Goal: Navigation & Orientation: Understand site structure

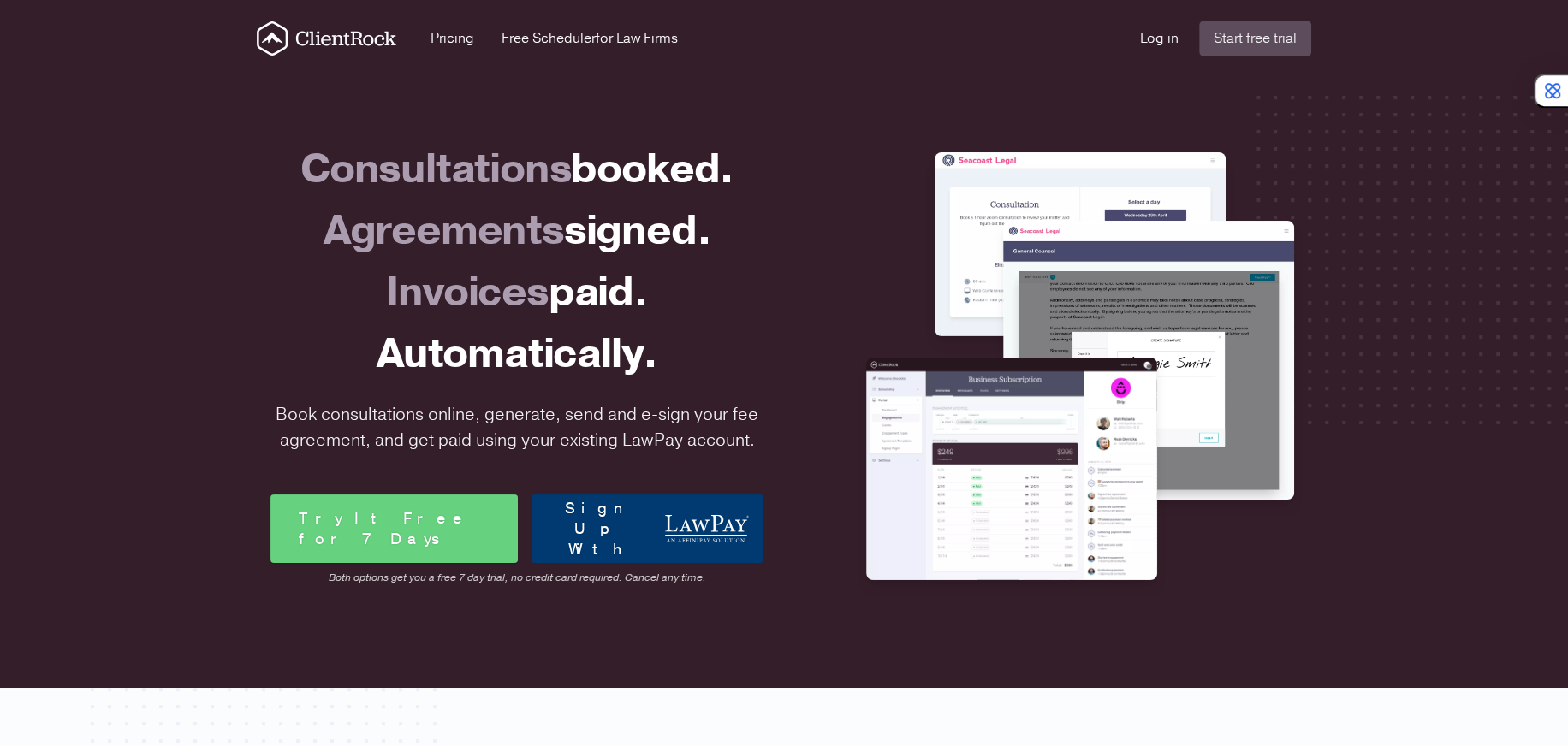
drag, startPoint x: 795, startPoint y: 480, endPoint x: 113, endPoint y: 80, distance: 790.6
click at [111, 83] on div "Consultations booked. Agreements signed. Invoices paid. Automatically. Book con…" at bounding box center [784, 371] width 1568 height 631
click at [113, 80] on div "Consultations booked. Agreements signed. Invoices paid. Automatically. Book con…" at bounding box center [784, 371] width 1568 height 631
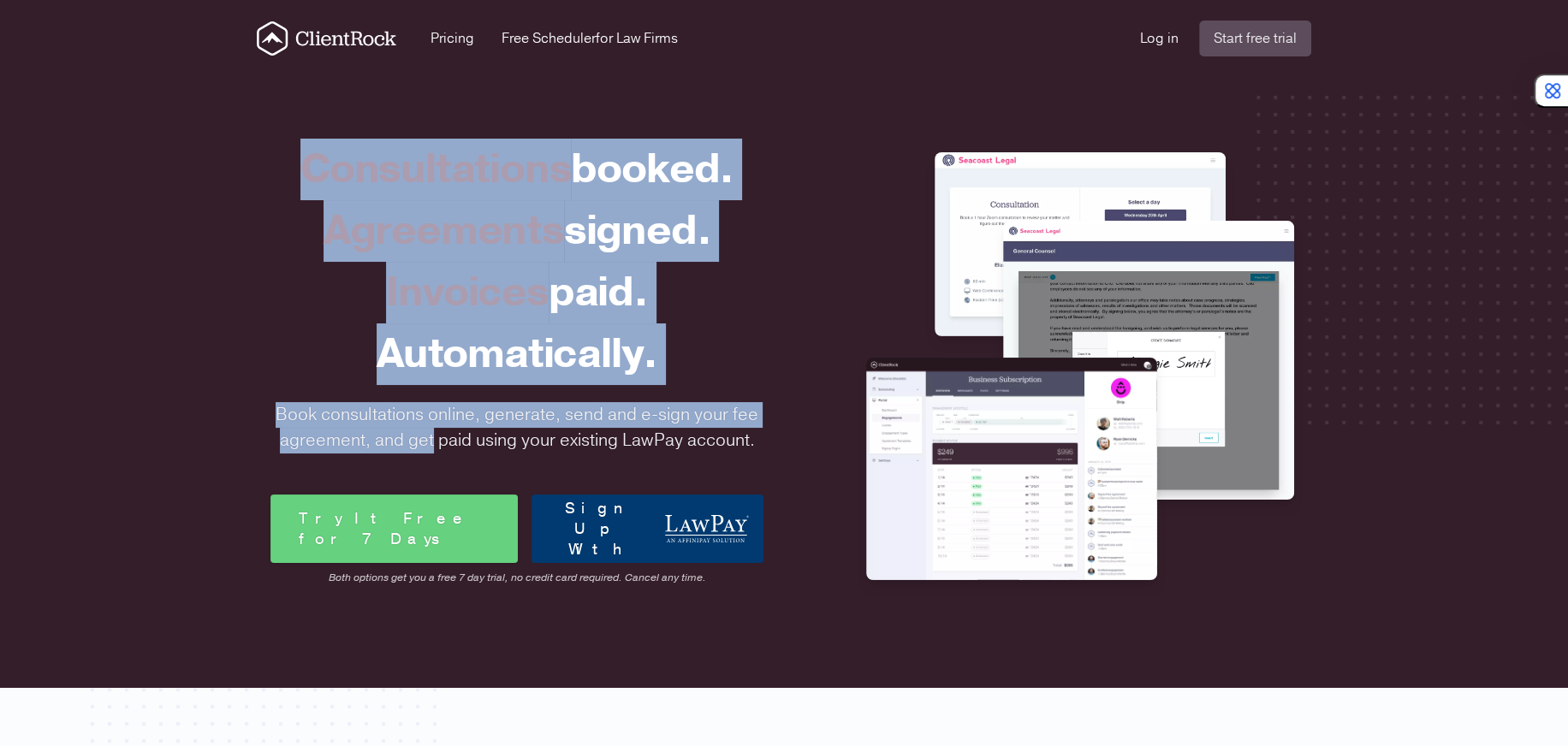
drag, startPoint x: 536, startPoint y: 300, endPoint x: 1283, endPoint y: 657, distance: 827.9
click at [1283, 657] on div "Consultations booked. Agreements signed. Invoices paid. Automatically. Book con…" at bounding box center [784, 371] width 1568 height 631
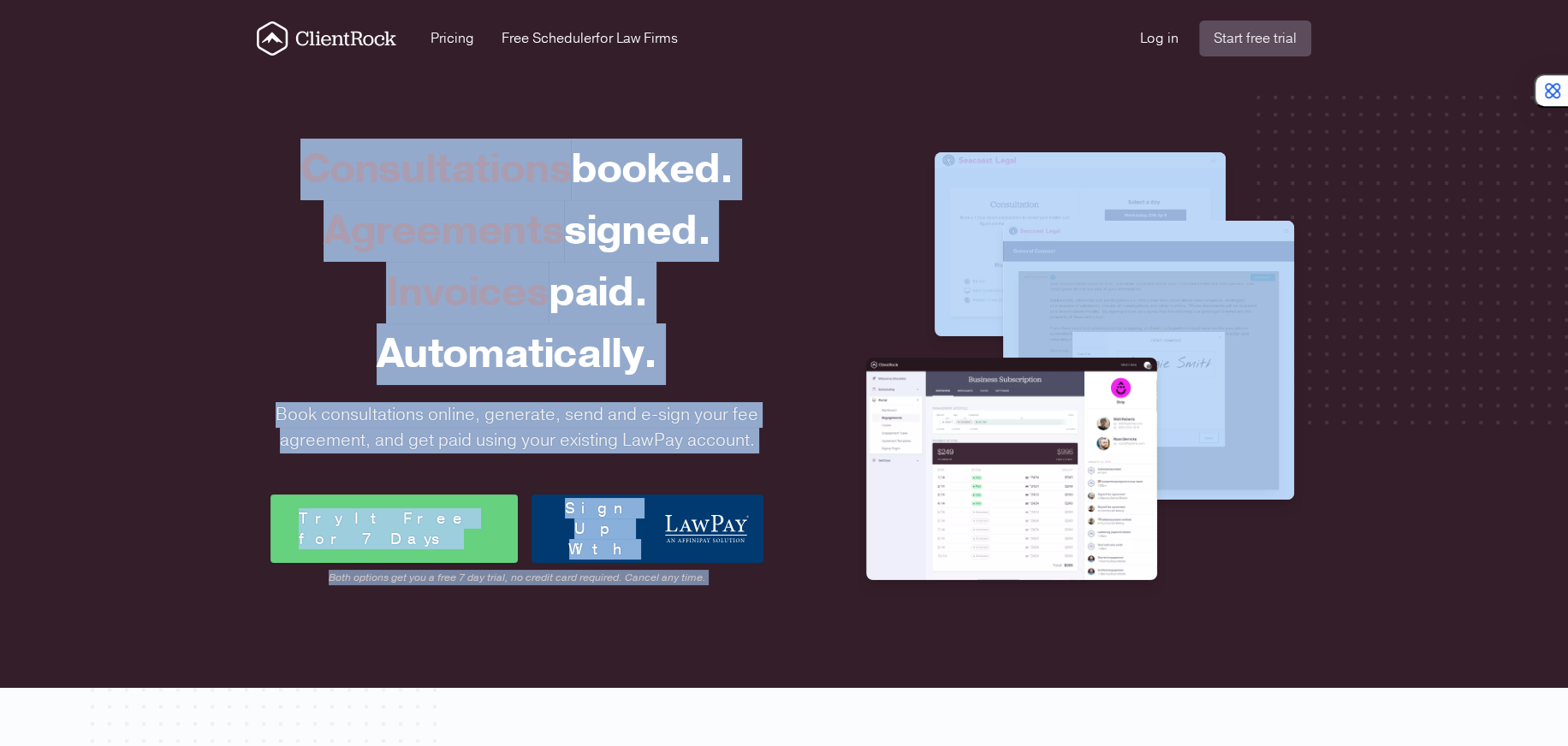
click at [456, 148] on div "Consultations booked." at bounding box center [517, 169] width 493 height 62
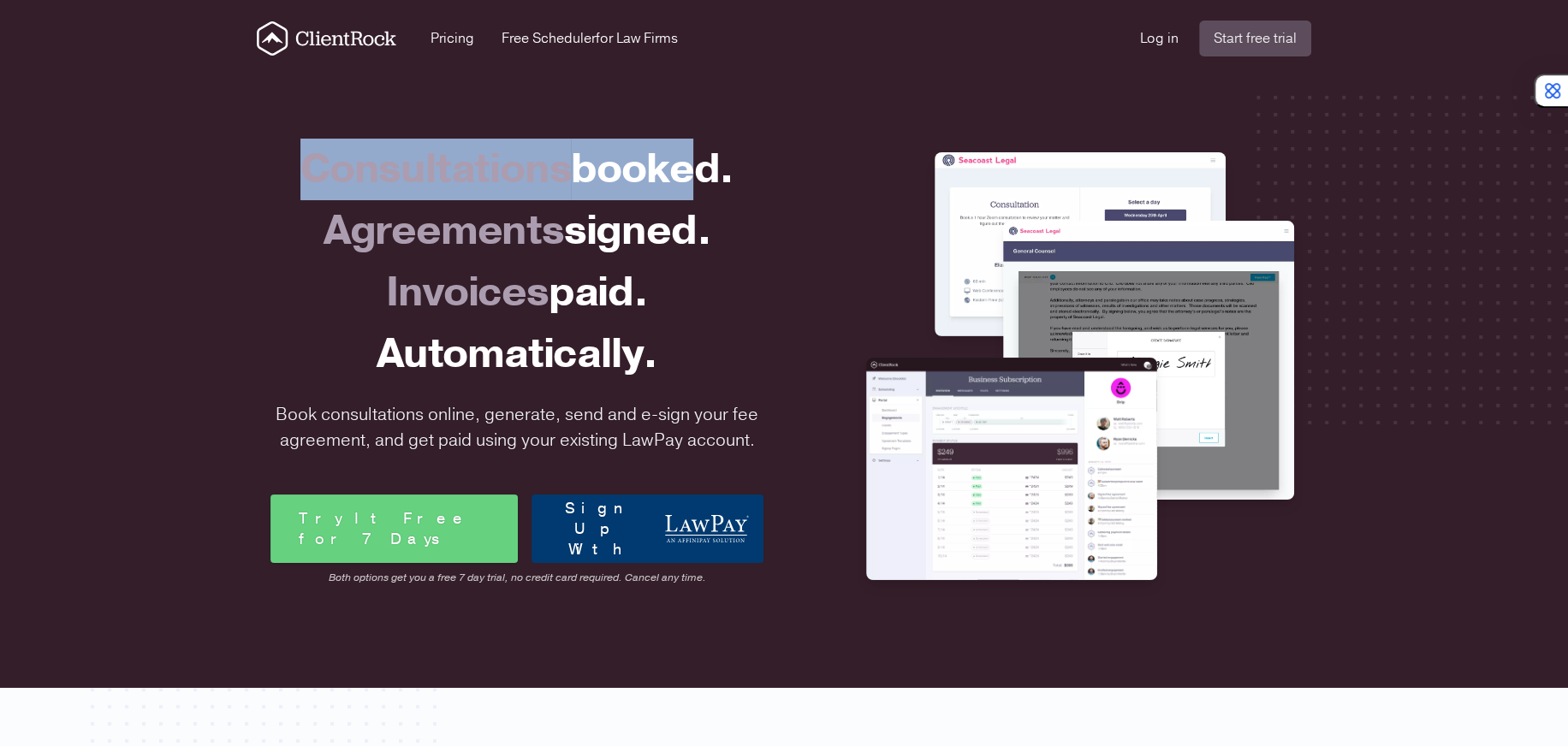
drag, startPoint x: 277, startPoint y: 170, endPoint x: 710, endPoint y: 148, distance: 433.6
click at [710, 148] on div "Consultations booked." at bounding box center [517, 169] width 493 height 62
click at [717, 149] on span "booked." at bounding box center [651, 168] width 162 height 55
drag, startPoint x: 408, startPoint y: 141, endPoint x: 320, endPoint y: 141, distance: 88.0
click at [340, 141] on div "Consultations booked." at bounding box center [517, 169] width 493 height 62
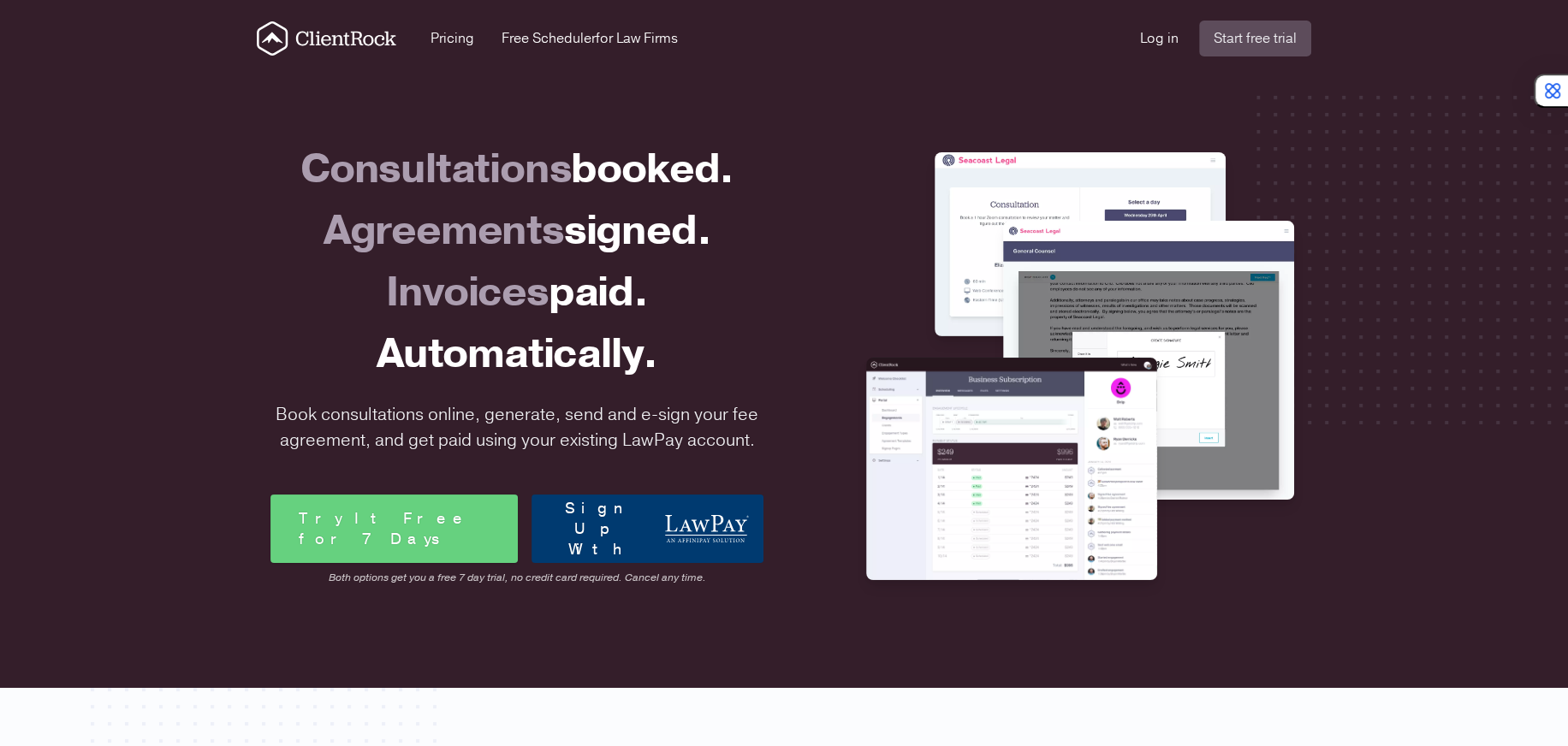
click at [320, 141] on div "Consultations booked." at bounding box center [517, 169] width 493 height 62
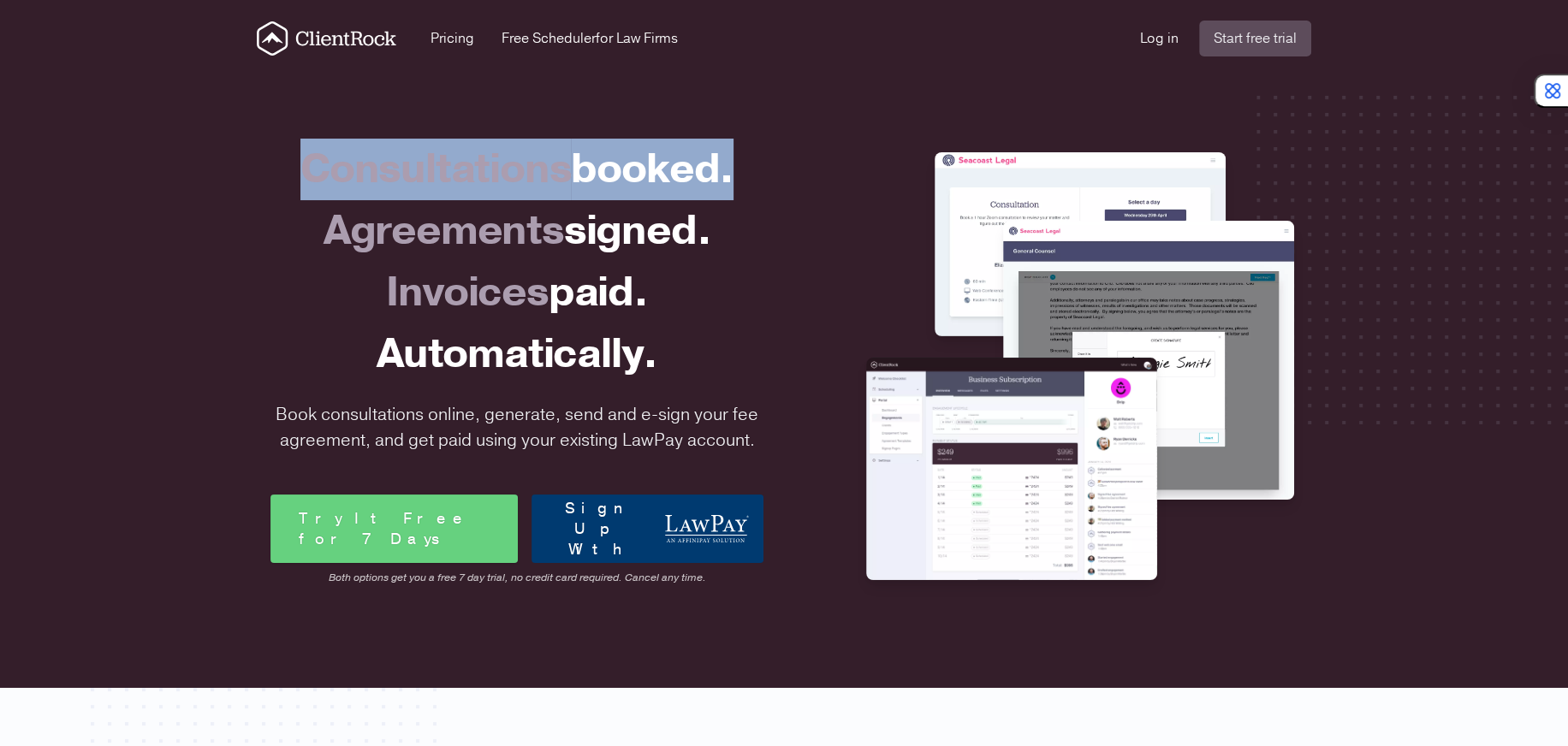
drag, startPoint x: 445, startPoint y: 169, endPoint x: 766, endPoint y: 190, distance: 321.7
click at [766, 190] on div "Consultations booked. Agreements signed. Invoices paid. Automatically. Book con…" at bounding box center [516, 362] width 506 height 556
drag, startPoint x: 766, startPoint y: 190, endPoint x: 317, endPoint y: 198, distance: 449.1
click at [317, 198] on div "Consultations booked. Agreements signed. Invoices paid. Automatically. Book con…" at bounding box center [516, 362] width 506 height 556
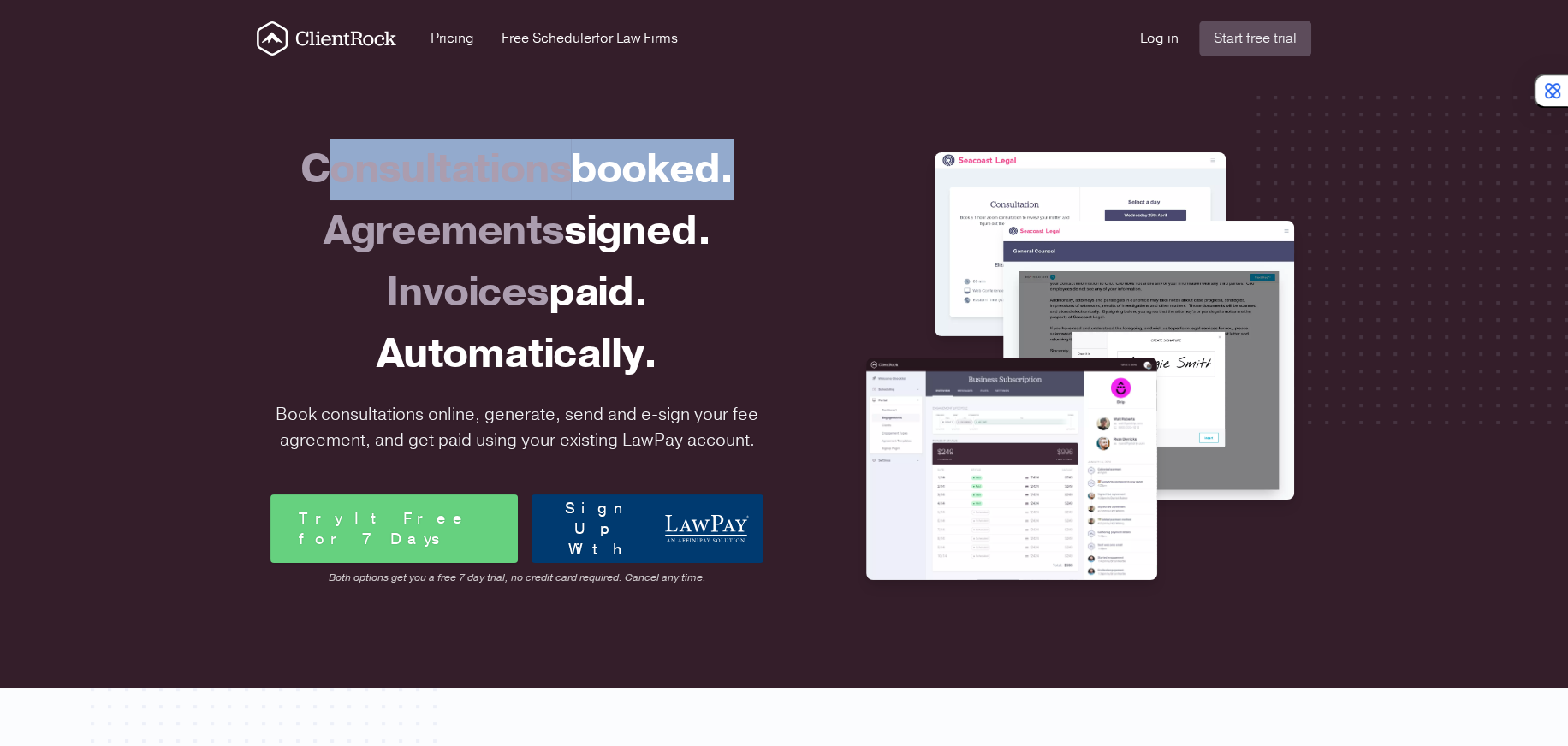
click at [317, 198] on div "Consultations booked." at bounding box center [517, 169] width 493 height 62
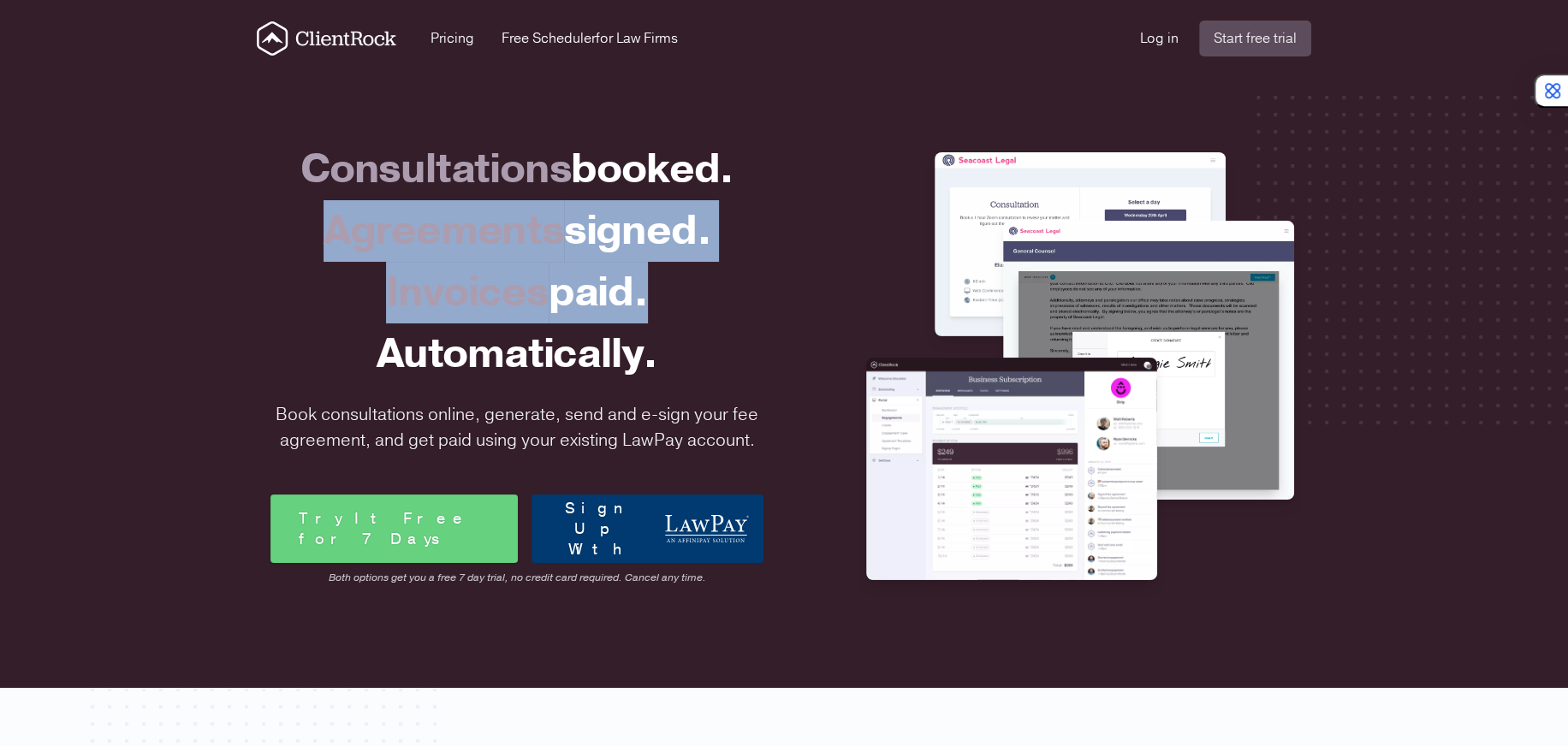
drag, startPoint x: 347, startPoint y: 218, endPoint x: 792, endPoint y: 269, distance: 447.9
click at [792, 269] on div "Consultations booked. Agreements signed. Invoices paid. Automatically. Book con…" at bounding box center [784, 362] width 1041 height 556
click at [792, 271] on div "Consultations booked. Agreements signed. Invoices paid. Automatically. Book con…" at bounding box center [784, 362] width 1041 height 556
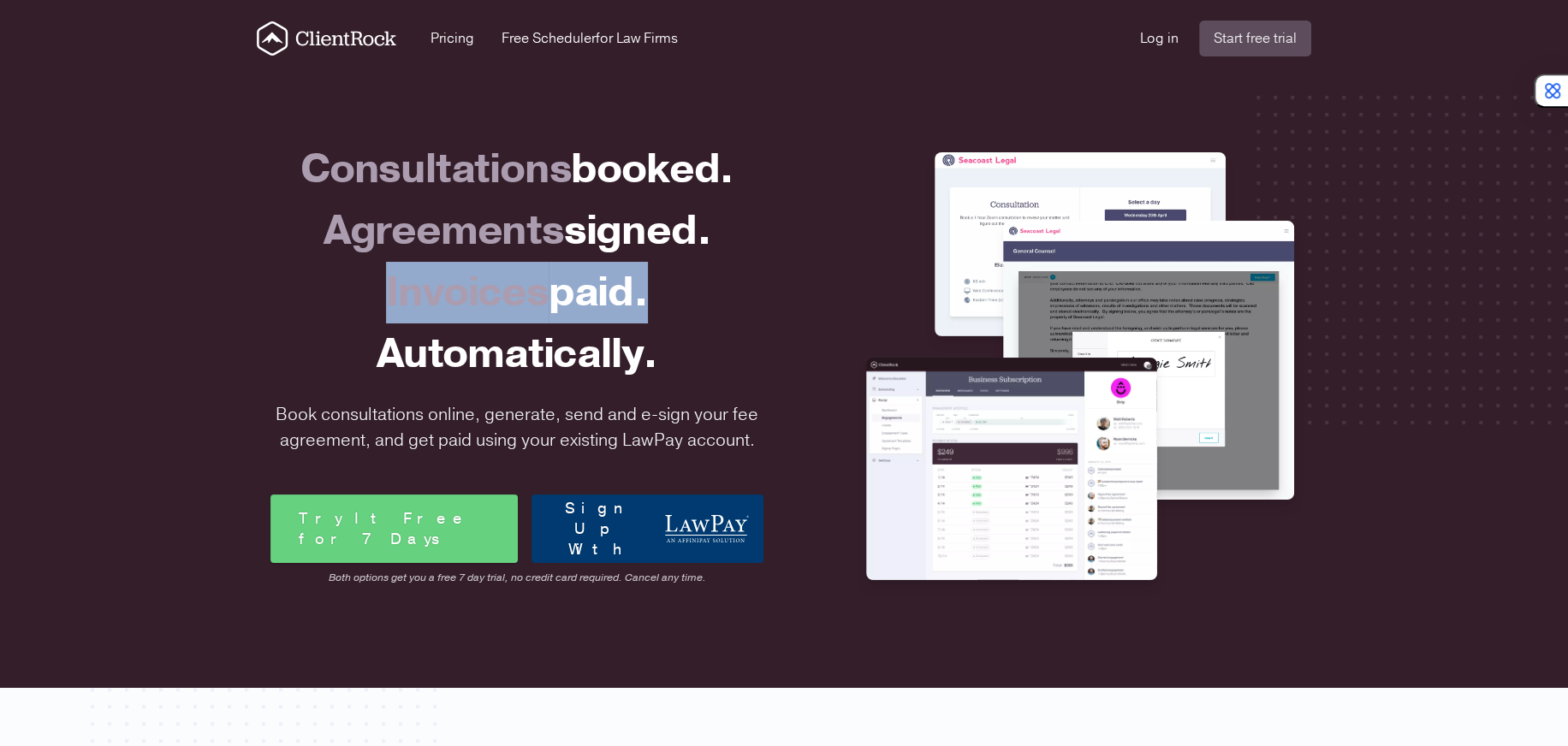
drag, startPoint x: 751, startPoint y: 292, endPoint x: 324, endPoint y: 279, distance: 427.2
click at [324, 279] on div "Invoices paid." at bounding box center [517, 292] width 493 height 62
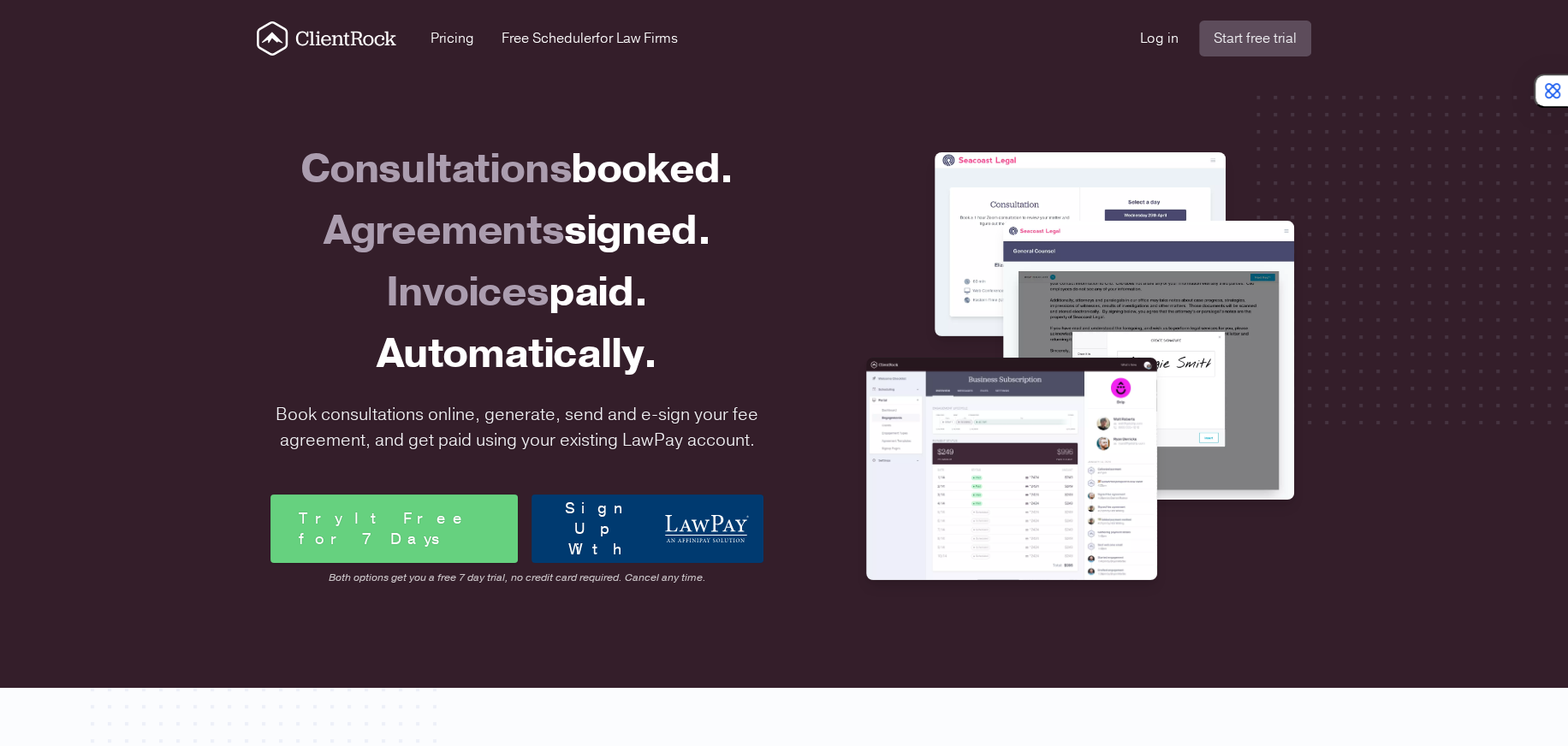
drag, startPoint x: 534, startPoint y: 279, endPoint x: 682, endPoint y: 289, distance: 148.3
click at [663, 286] on div "Invoices paid." at bounding box center [517, 292] width 493 height 62
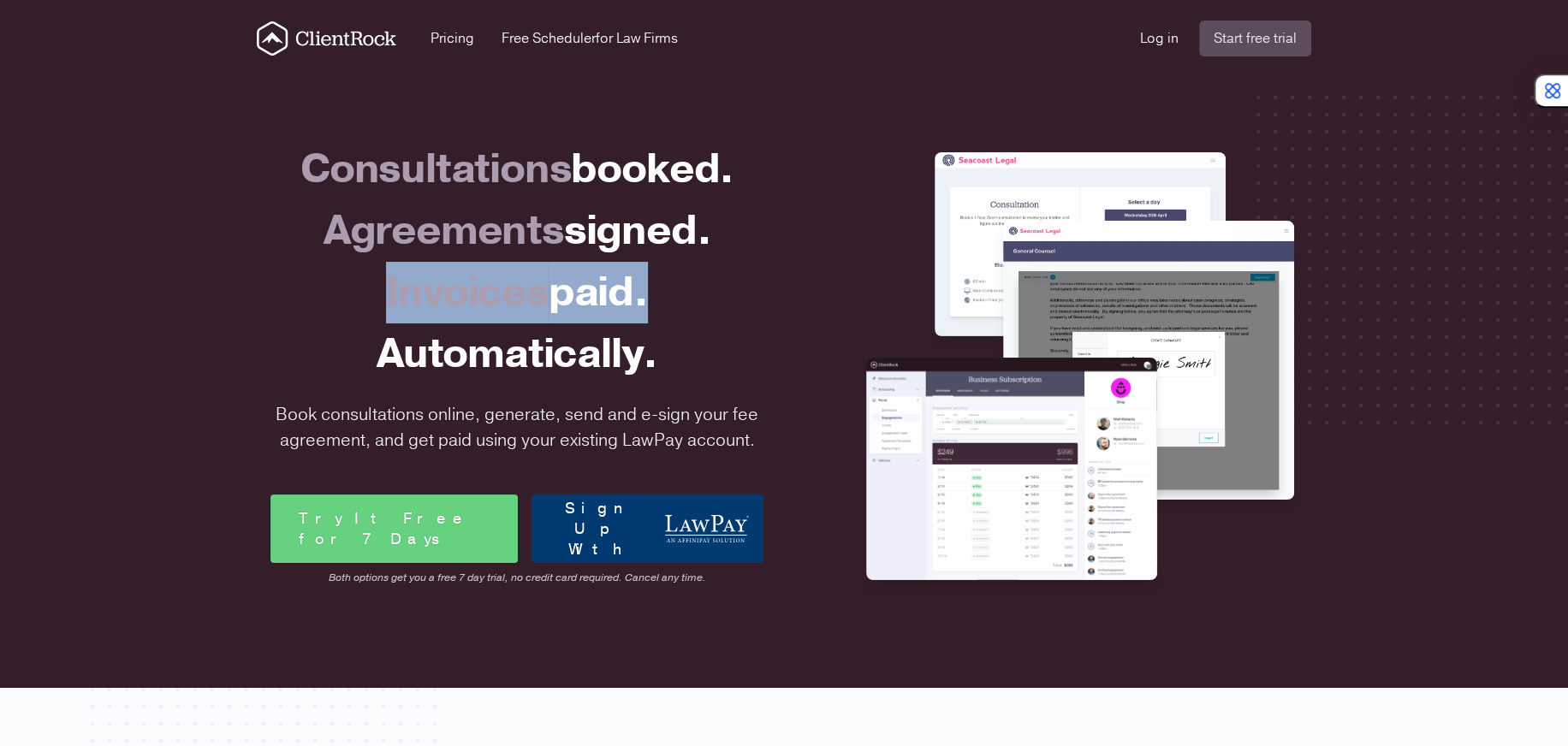
click at [688, 291] on div "Invoices paid." at bounding box center [517, 292] width 493 height 62
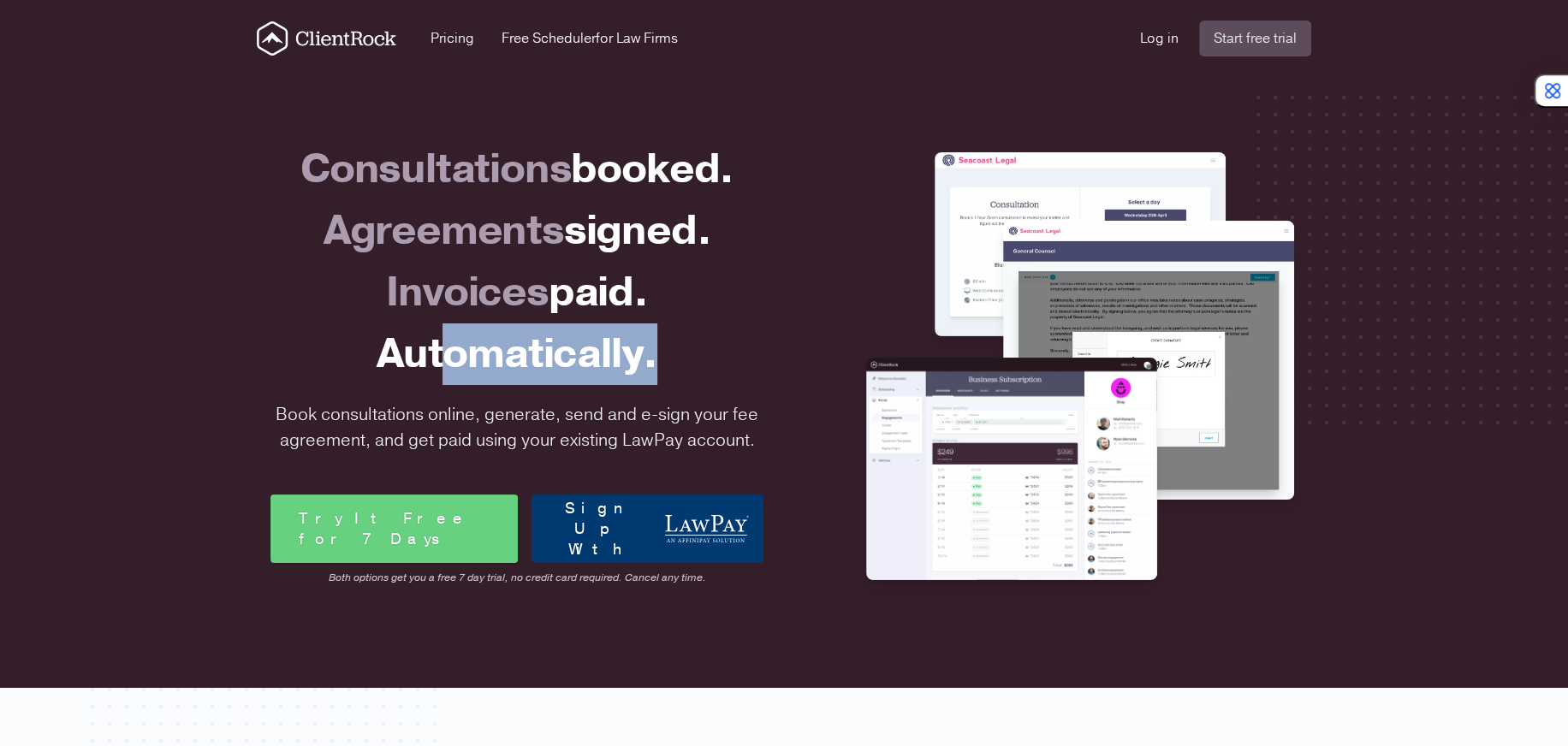
drag, startPoint x: 679, startPoint y: 335, endPoint x: 299, endPoint y: 333, distance: 380.0
click at [301, 333] on div "Automatically." at bounding box center [517, 354] width 493 height 62
click at [299, 333] on div "Automatically." at bounding box center [517, 354] width 493 height 62
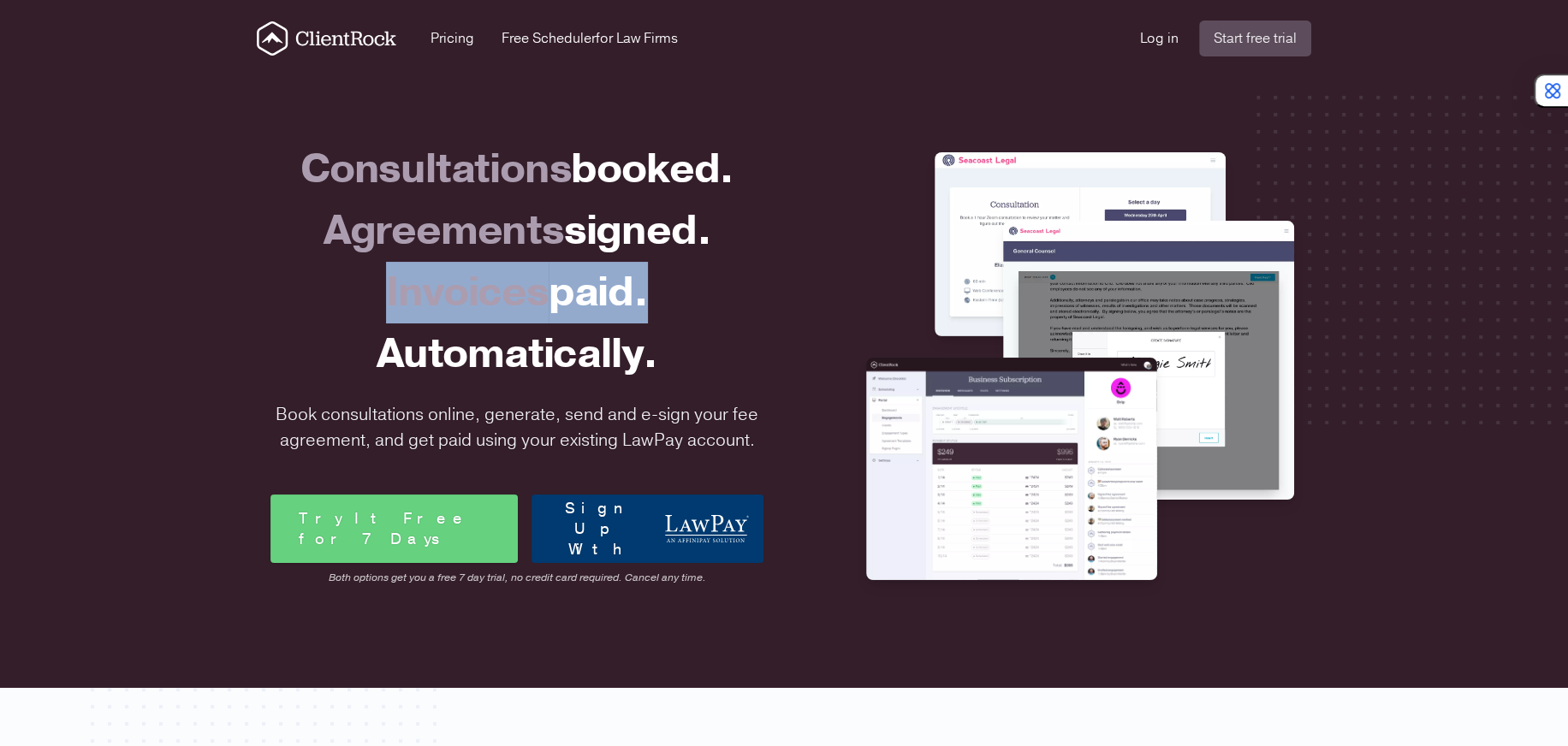
drag, startPoint x: 320, startPoint y: 286, endPoint x: 805, endPoint y: 291, distance: 485.0
click at [805, 291] on div "Consultations booked. Agreements signed. Invoices paid. Automatically. Book con…" at bounding box center [784, 362] width 1041 height 556
click at [813, 291] on div "Consultations booked. Agreements signed. Invoices paid. Automatically. Book con…" at bounding box center [784, 362] width 1041 height 556
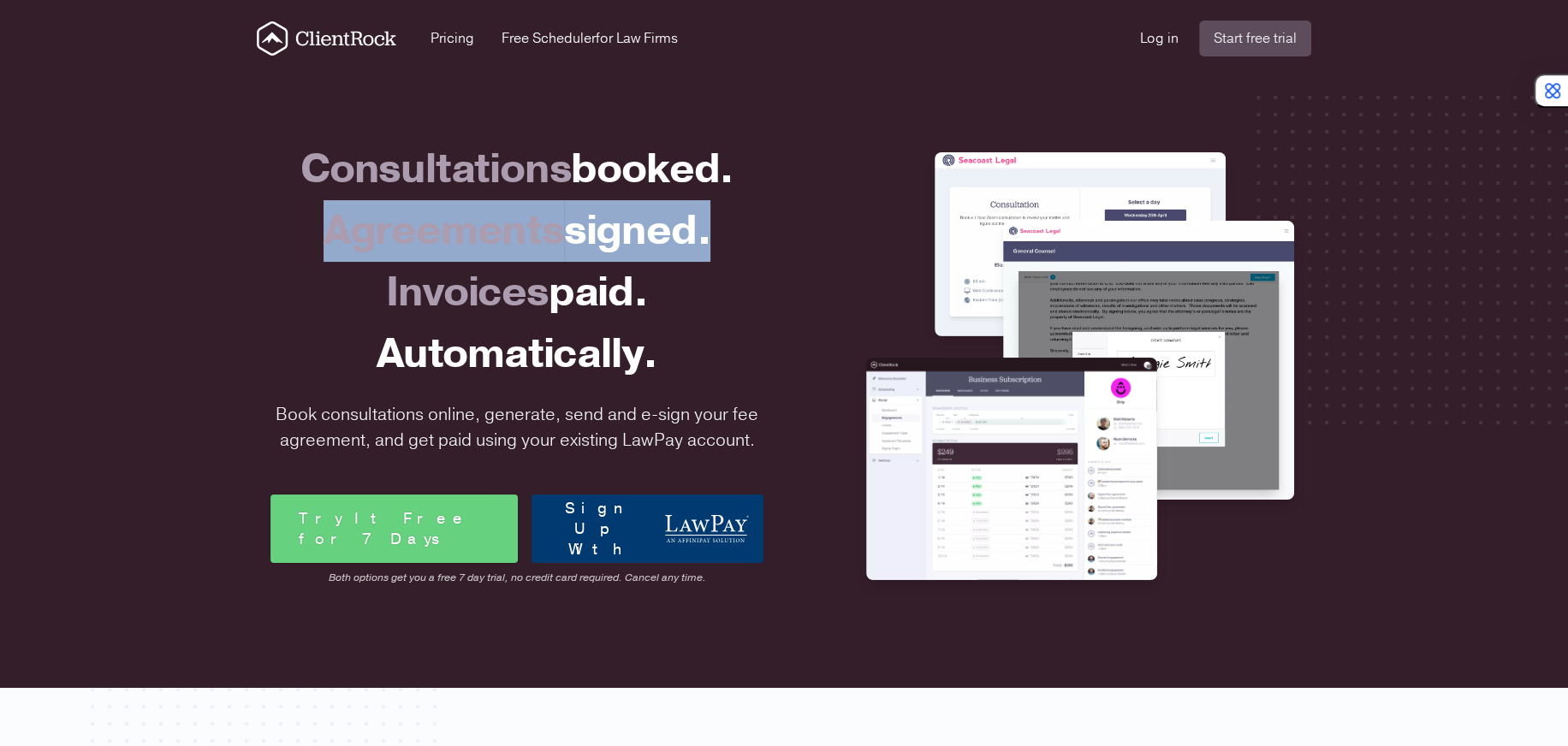
drag, startPoint x: 706, startPoint y: 230, endPoint x: 267, endPoint y: 206, distance: 439.7
click at [268, 206] on div "Consultations booked. Agreements signed. Invoices paid. Automatically. Book con…" at bounding box center [784, 362] width 1041 height 556
click at [267, 207] on div "Consultations booked. Agreements signed. Invoices paid. Automatically. Book con…" at bounding box center [516, 362] width 506 height 556
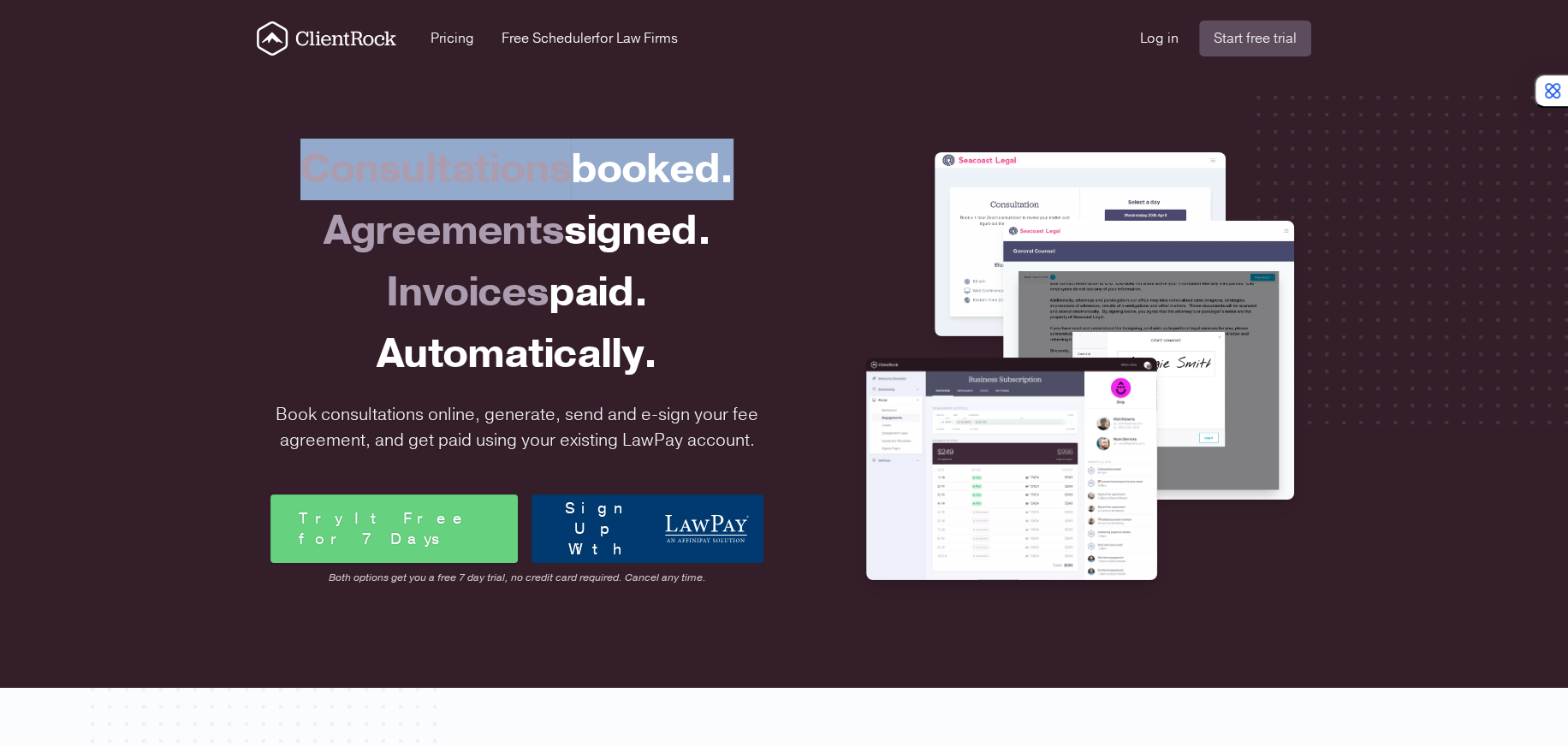
drag, startPoint x: 269, startPoint y: 161, endPoint x: 784, endPoint y: 185, distance: 515.6
click at [784, 185] on div "Consultations booked. Agreements signed. Invoices paid. Automatically. Book con…" at bounding box center [784, 362] width 1041 height 556
drag, startPoint x: 784, startPoint y: 185, endPoint x: 193, endPoint y: 176, distance: 591.1
click at [193, 176] on div "Consultations booked. Agreements signed. Invoices paid. Automatically. Book con…" at bounding box center [784, 371] width 1568 height 631
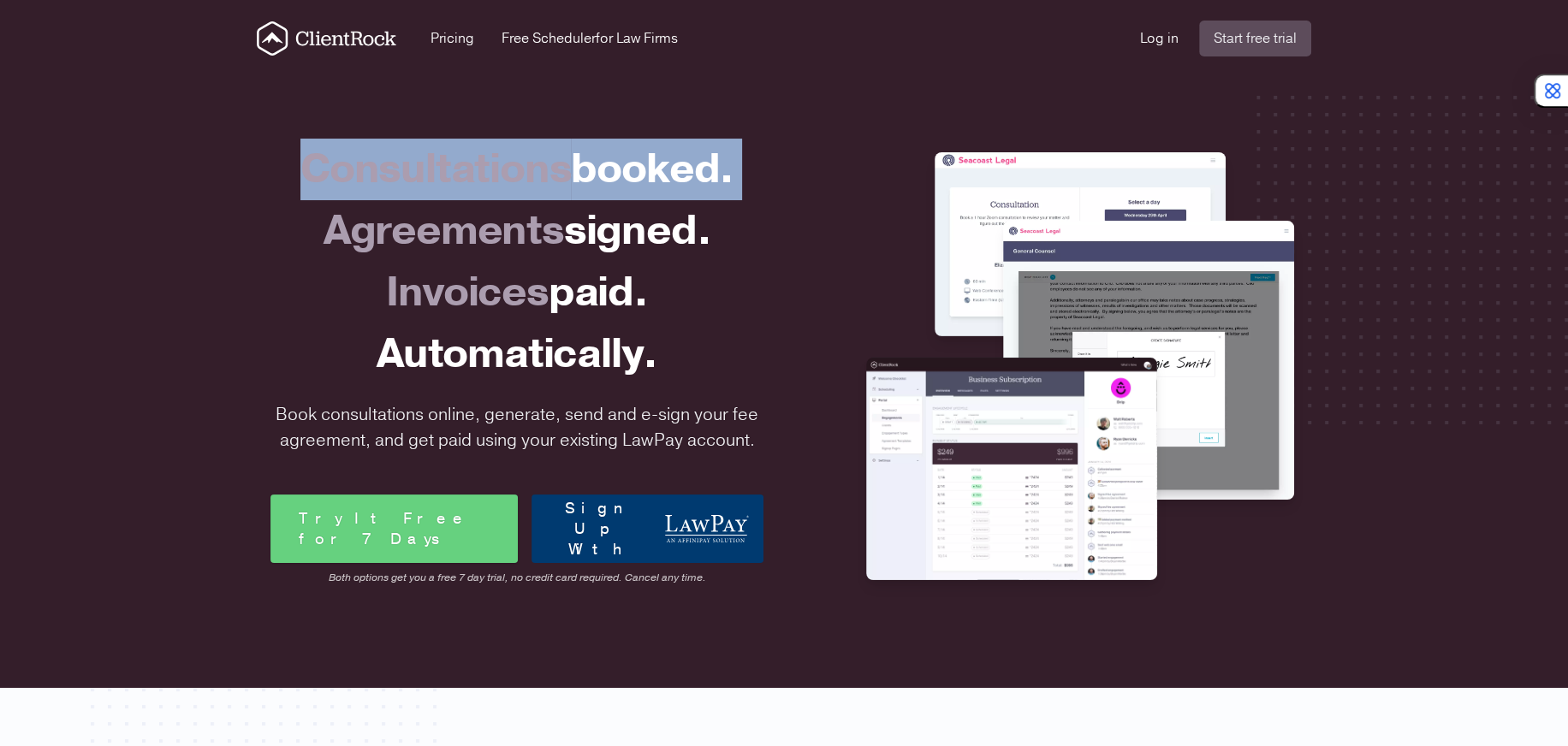
click at [192, 176] on div "Consultations booked. Agreements signed. Invoices paid. Automatically. Book con…" at bounding box center [784, 371] width 1568 height 631
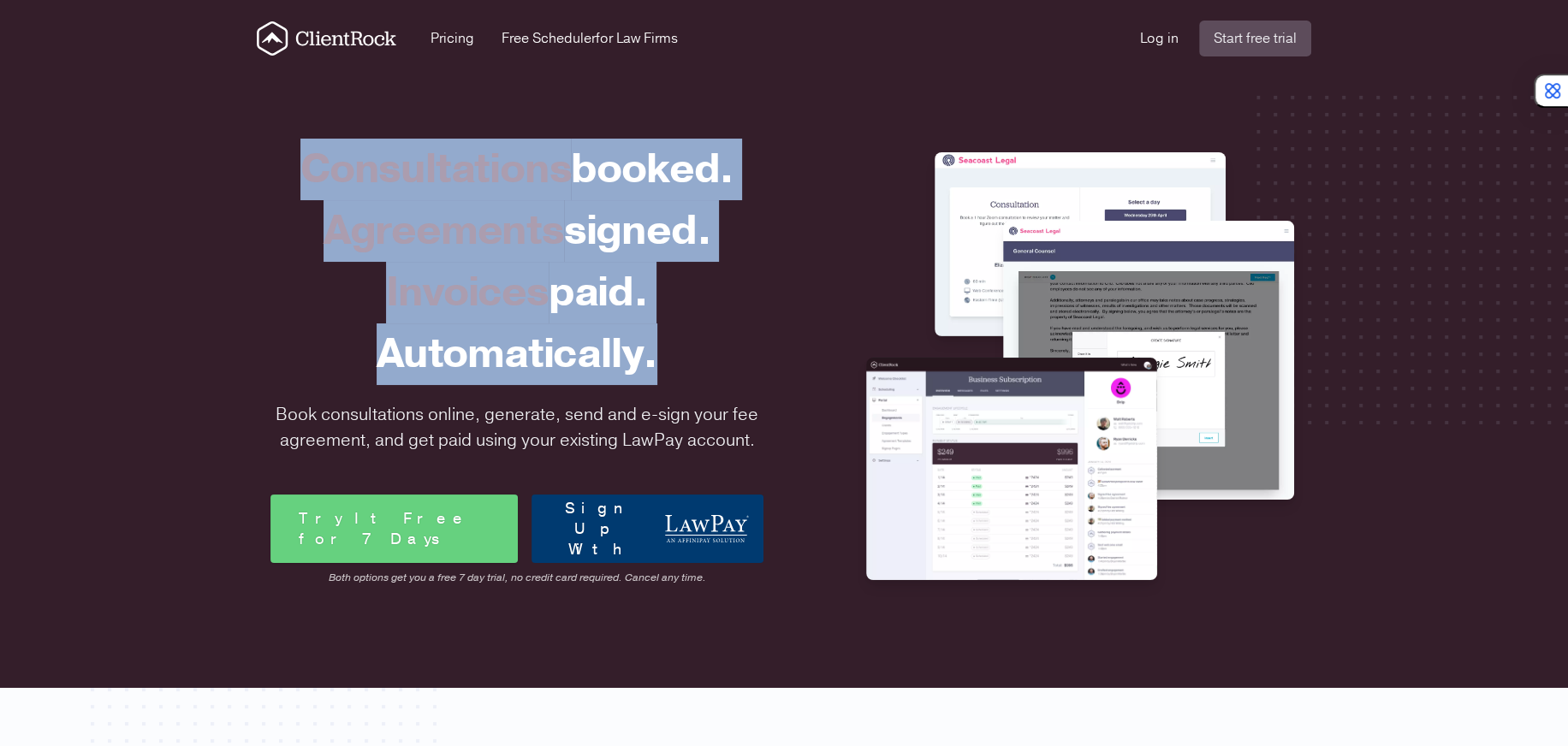
drag, startPoint x: 209, startPoint y: 158, endPoint x: 683, endPoint y: 384, distance: 525.1
click at [683, 384] on div "Consultations booked. Agreements signed. Invoices paid. Automatically. Book con…" at bounding box center [784, 371] width 1568 height 631
click at [683, 384] on div "Automatically." at bounding box center [517, 354] width 493 height 62
drag, startPoint x: 750, startPoint y: 434, endPoint x: 278, endPoint y: 152, distance: 549.8
click at [278, 153] on div "Consultations booked. Agreements signed. Invoices paid. Automatically. Book con…" at bounding box center [516, 362] width 506 height 556
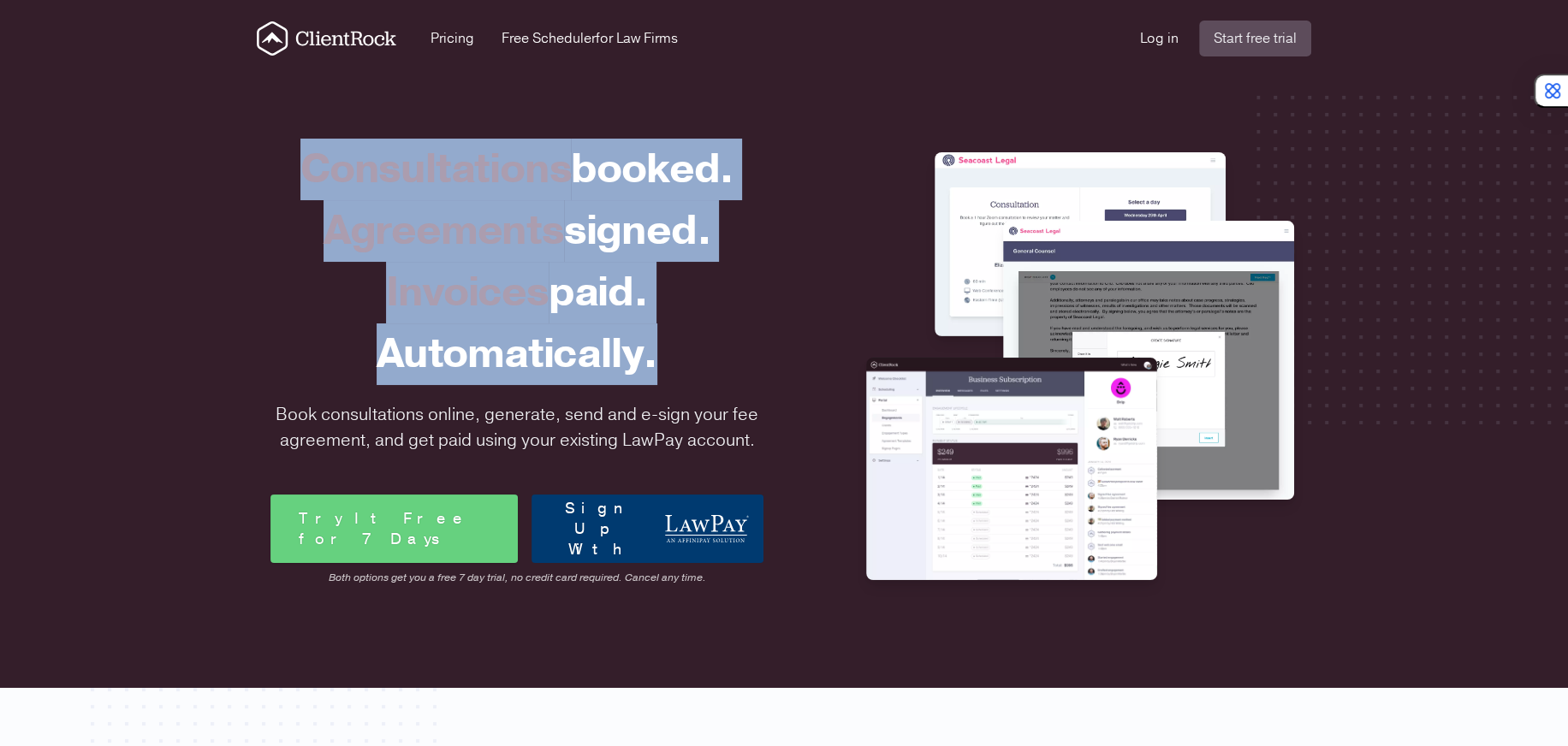
click at [278, 152] on div "Consultations booked." at bounding box center [517, 169] width 493 height 62
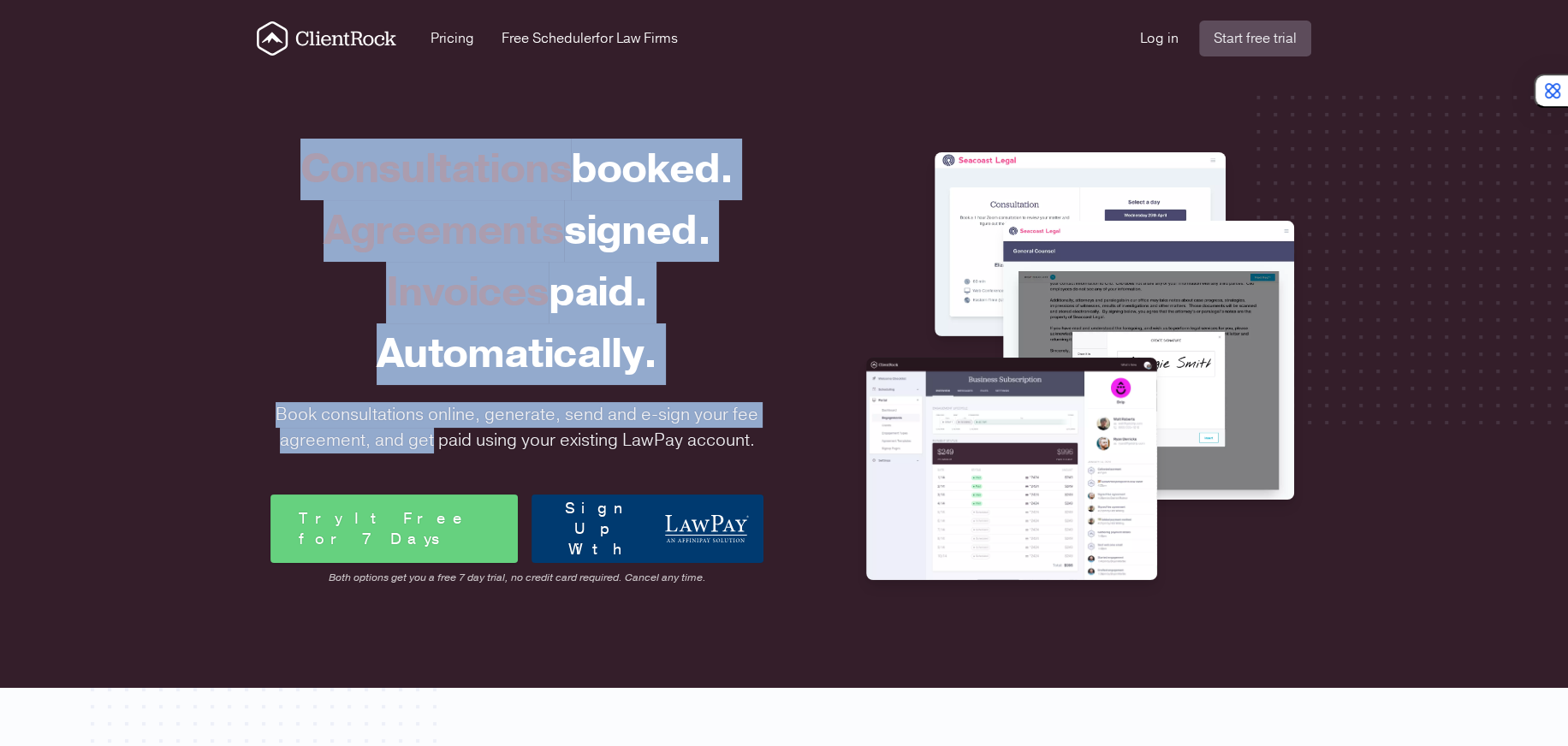
drag, startPoint x: 278, startPoint y: 152, endPoint x: 767, endPoint y: 404, distance: 550.1
click at [767, 404] on div "Consultations booked. Agreements signed. Invoices paid. Automatically. Book con…" at bounding box center [516, 362] width 506 height 556
